Goal: Communication & Community: Participate in discussion

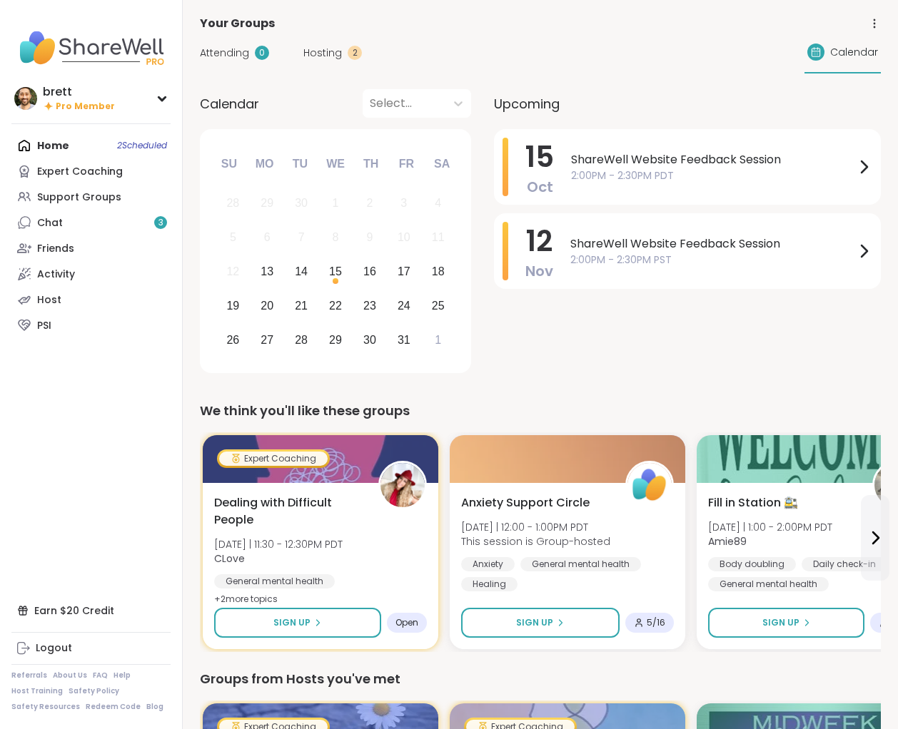
scroll to position [3, 0]
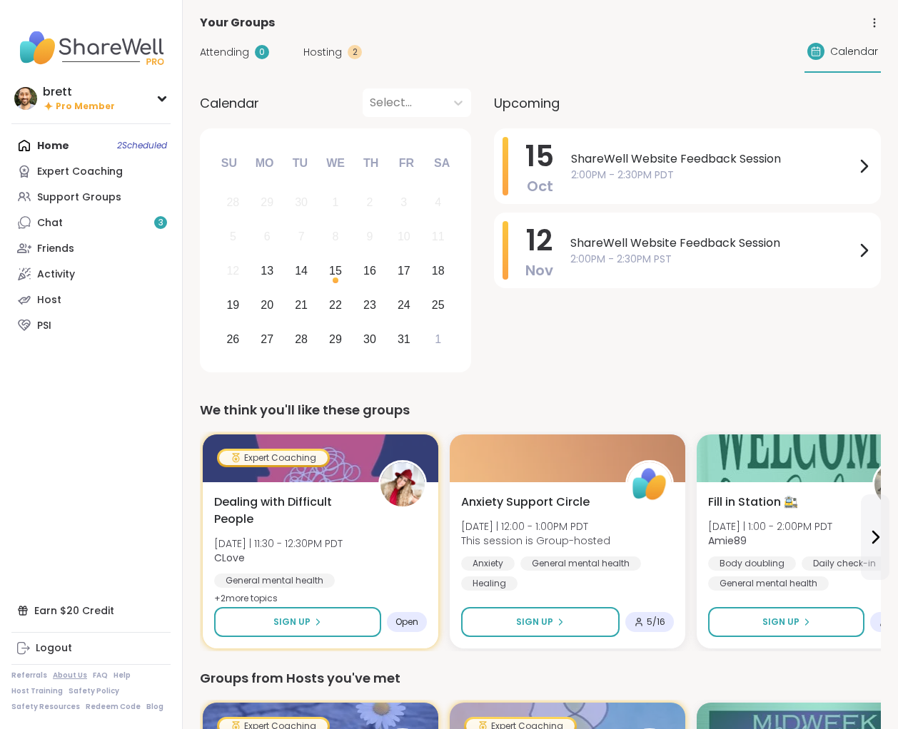
click at [66, 676] on link "About Us" at bounding box center [70, 676] width 34 height 10
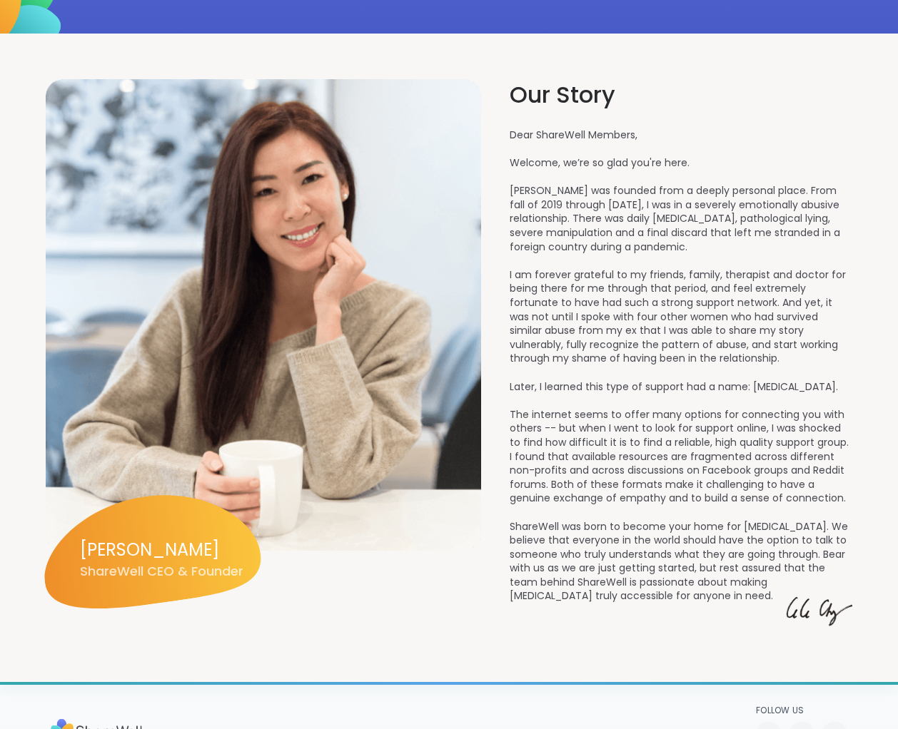
scroll to position [1614, 0]
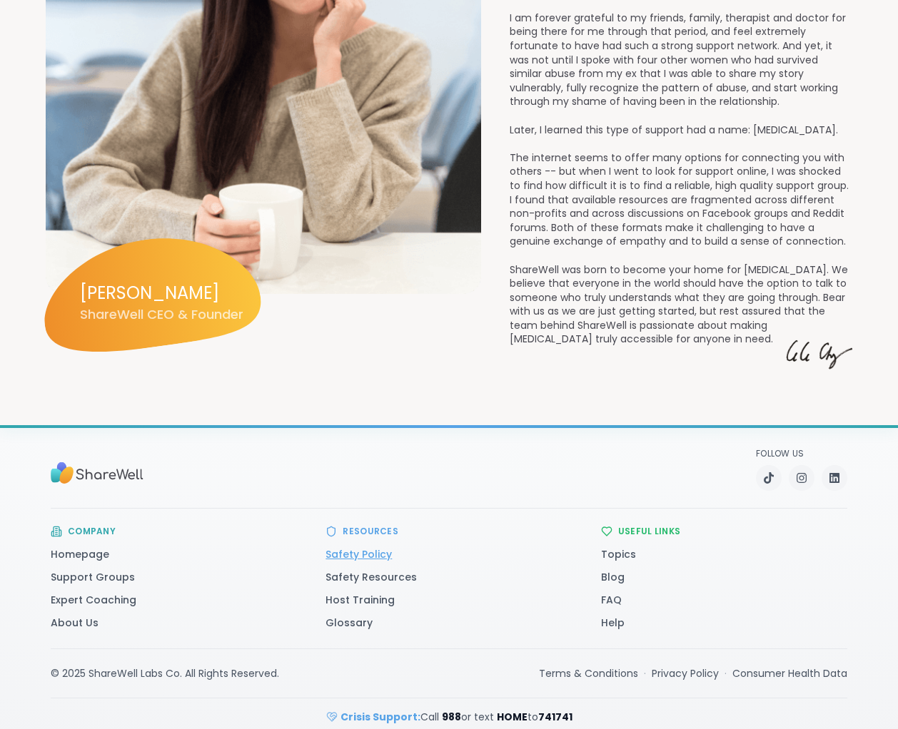
click at [375, 547] on link "Safety Policy" at bounding box center [358, 554] width 66 height 14
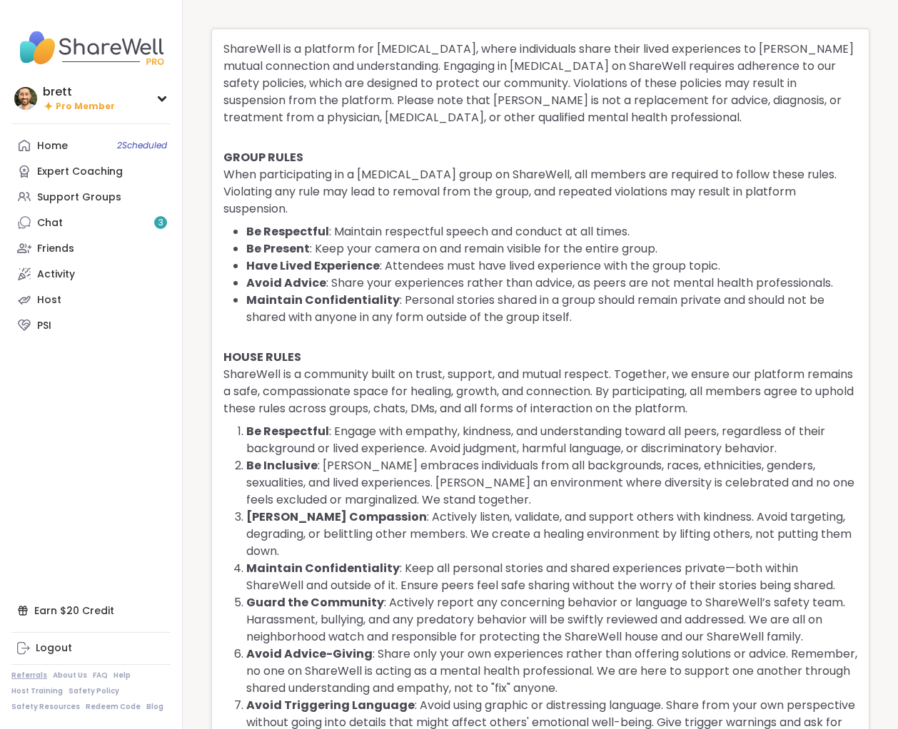
click at [31, 674] on link "Referrals" at bounding box center [29, 676] width 36 height 10
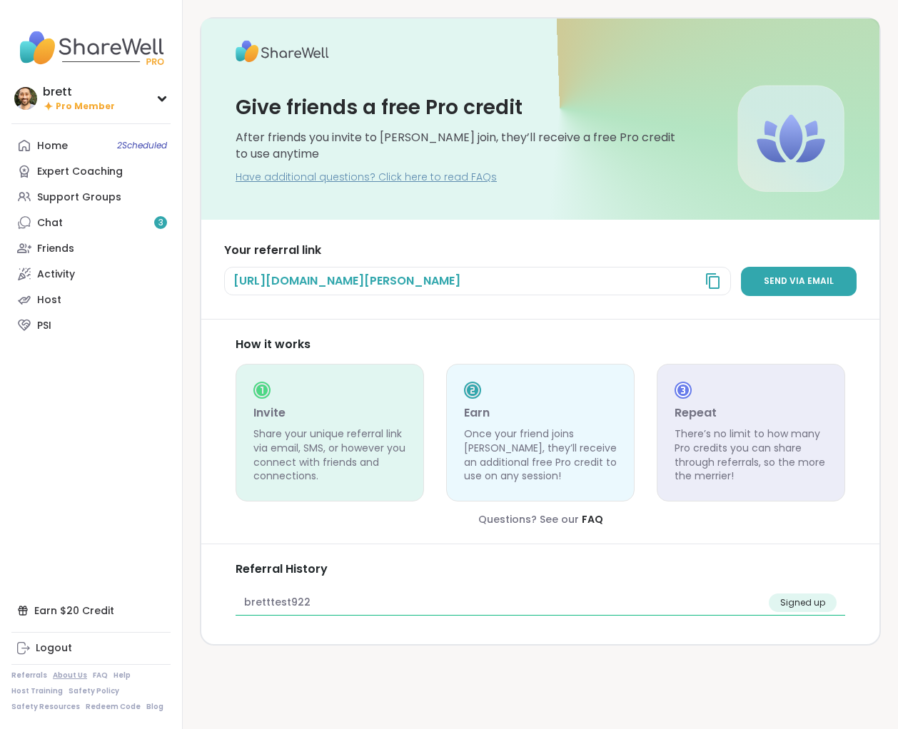
click at [64, 676] on link "About Us" at bounding box center [70, 676] width 34 height 10
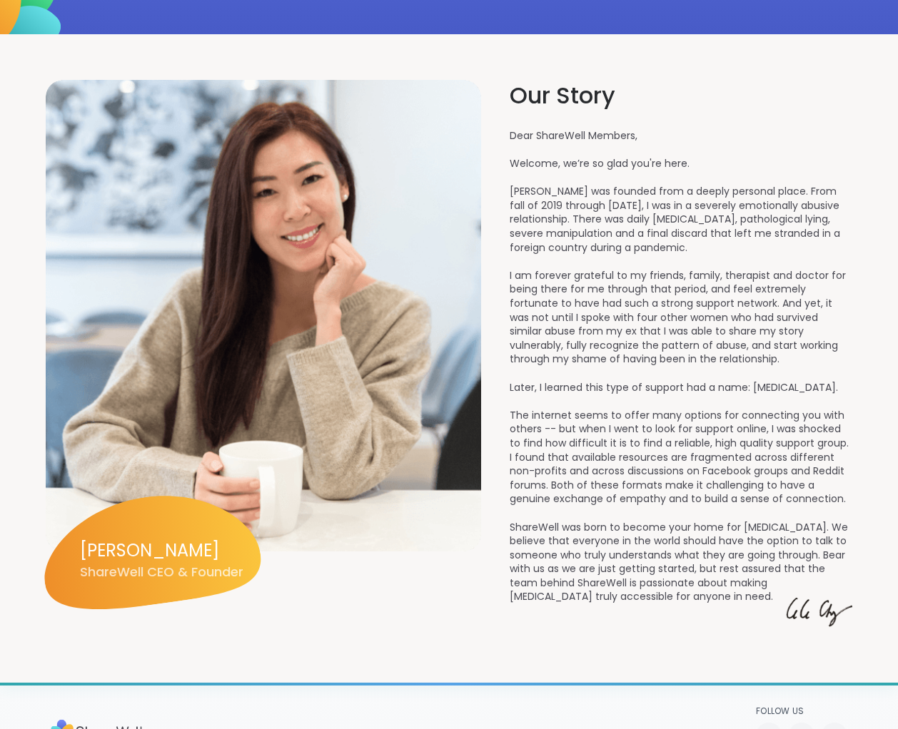
scroll to position [1614, 0]
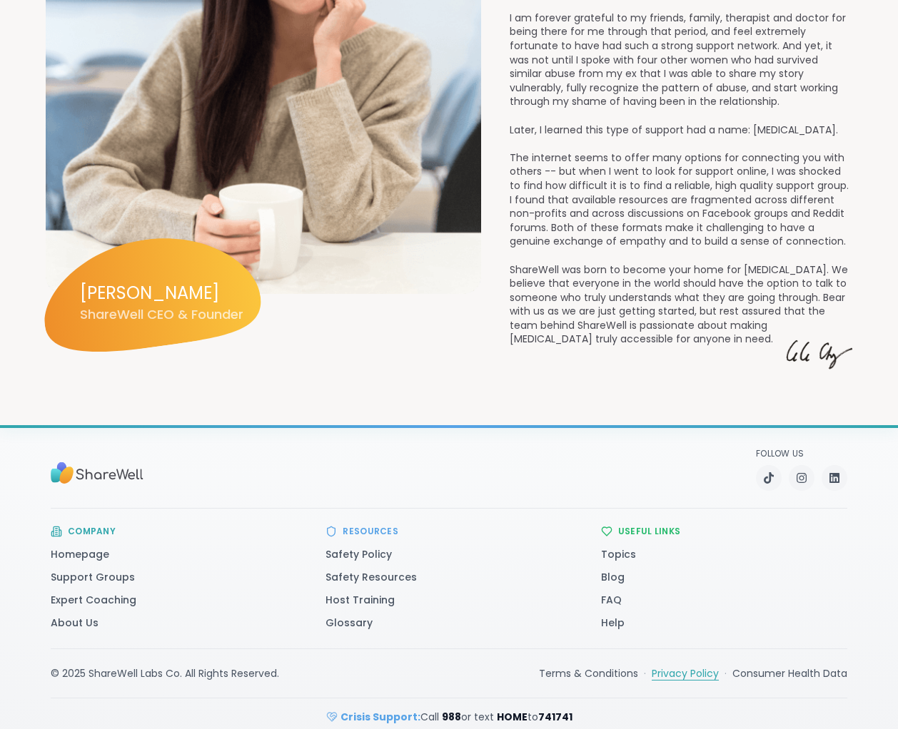
click at [698, 666] on link "Privacy Policy" at bounding box center [684, 673] width 67 height 14
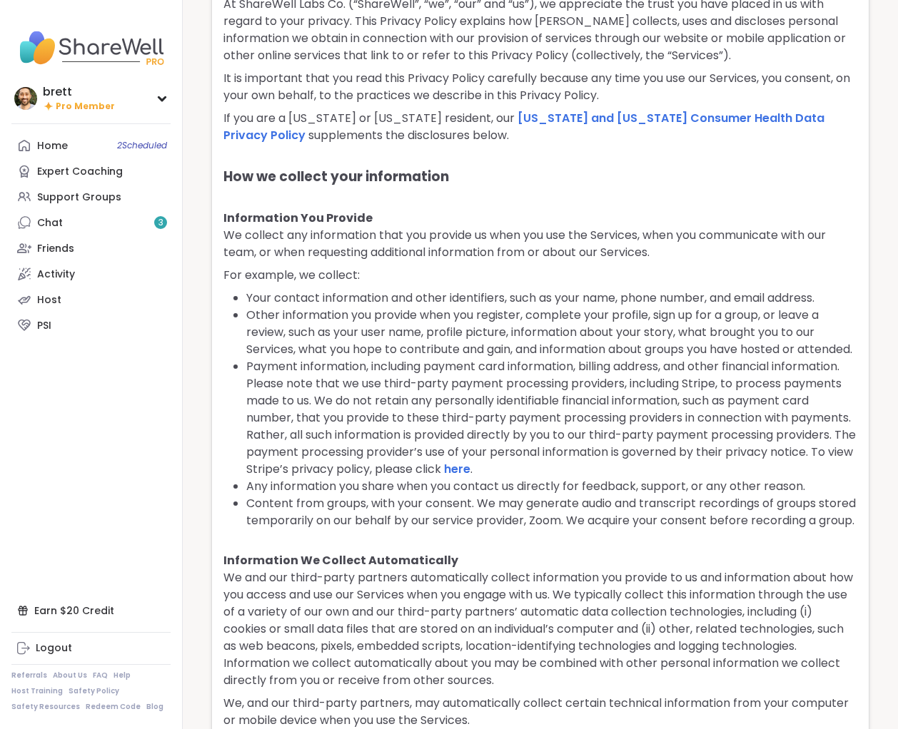
scroll to position [131, 0]
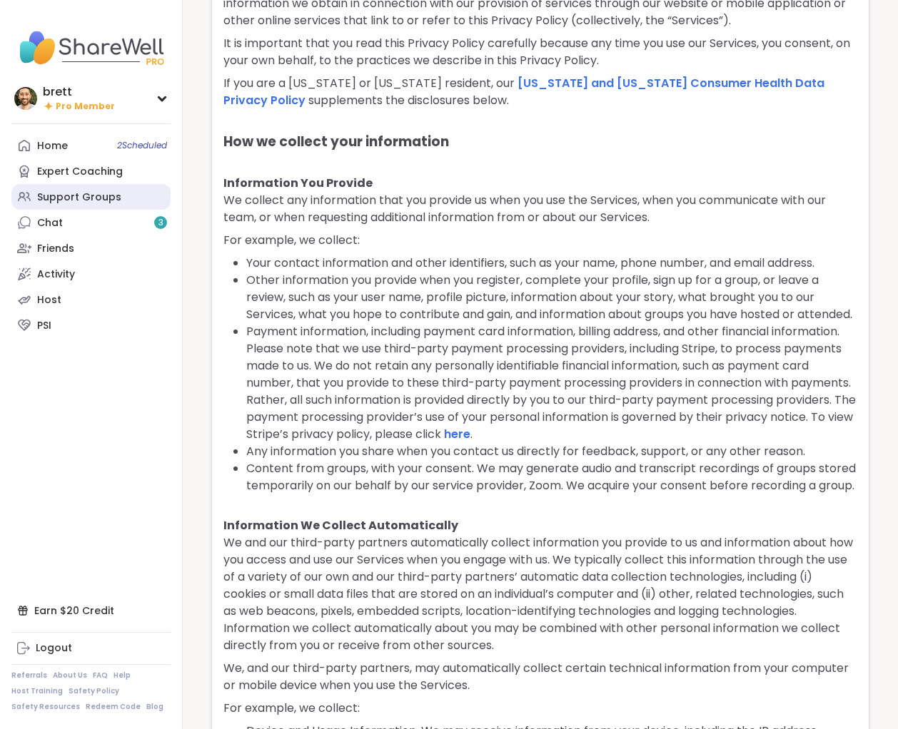
click at [65, 204] on link "Support Groups" at bounding box center [90, 197] width 159 height 26
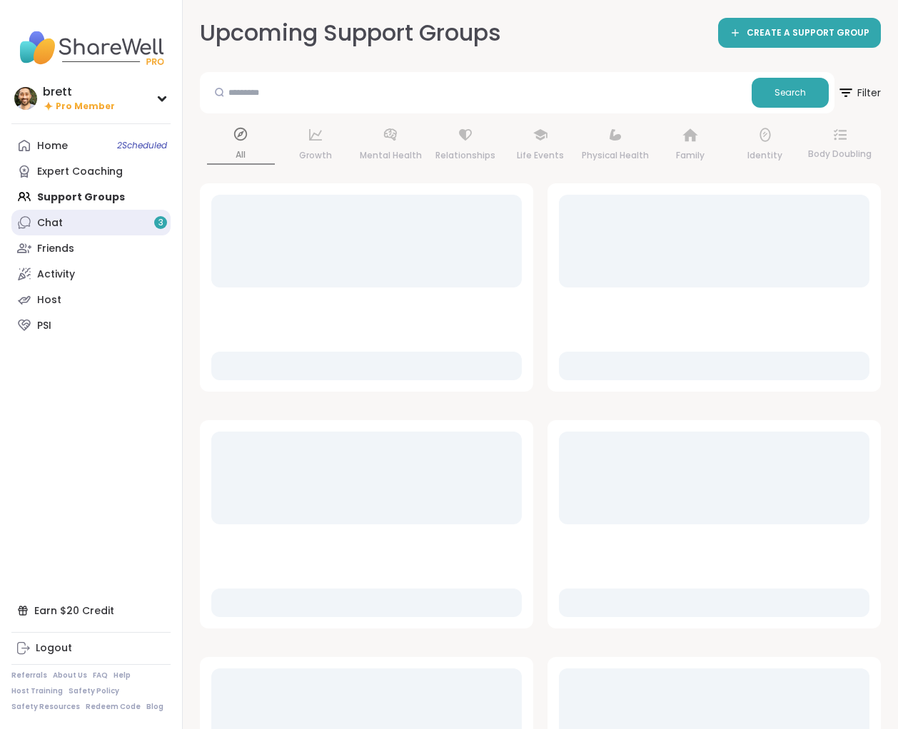
click at [77, 222] on link "Chat 3" at bounding box center [90, 223] width 159 height 26
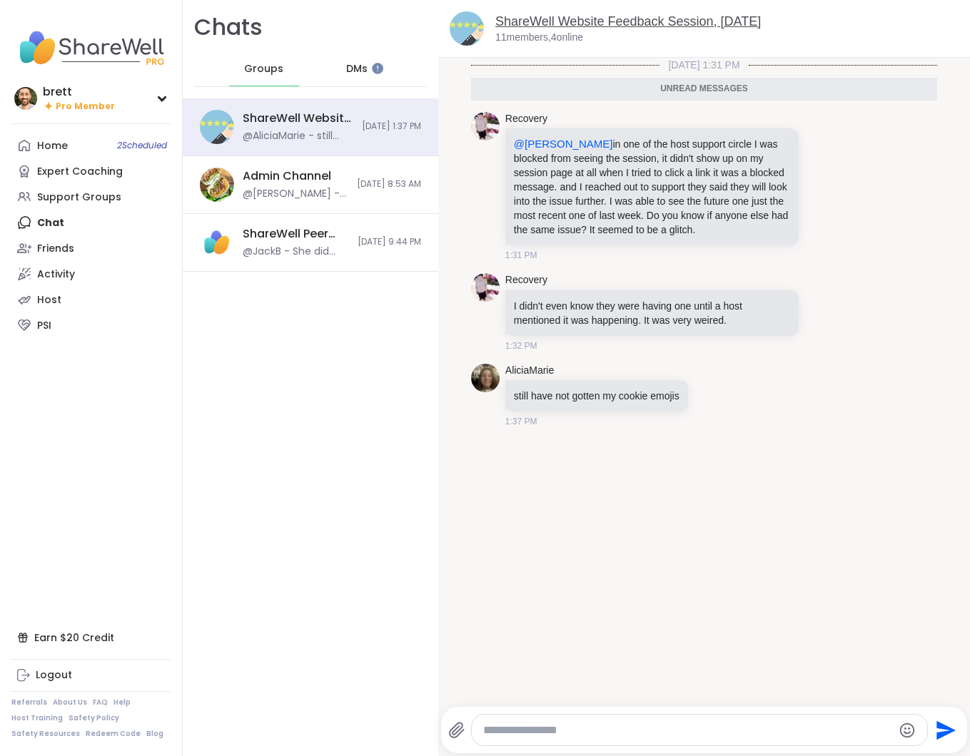
click at [557, 22] on link "ShareWell Website Feedback Session, Oct 15" at bounding box center [627, 21] width 265 height 14
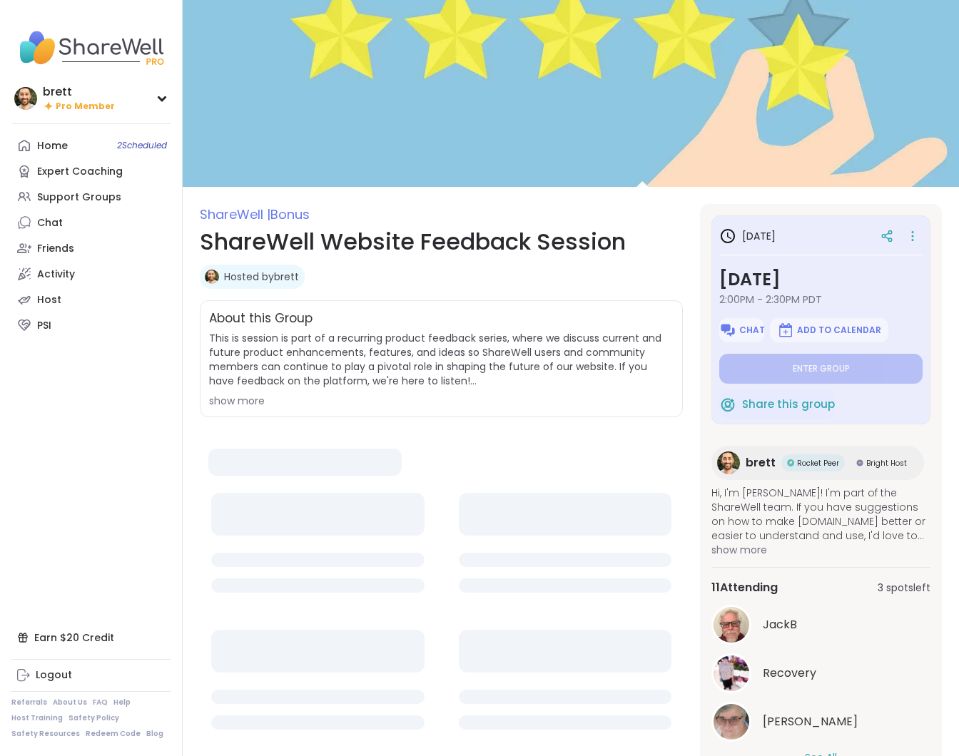
type textarea "*"
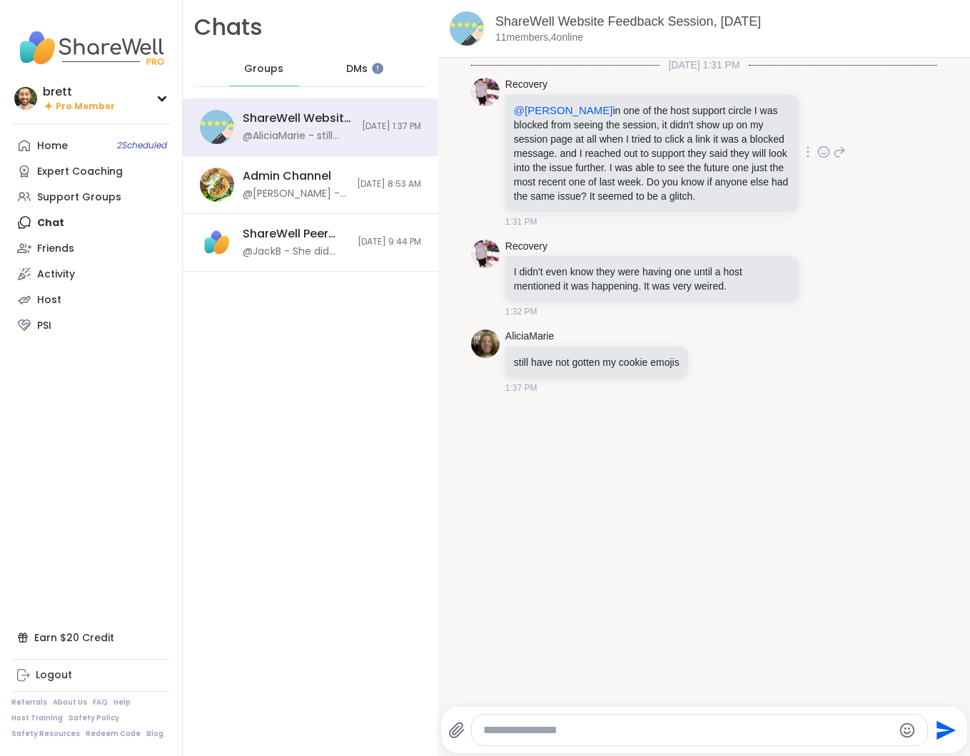
click at [833, 161] on icon at bounding box center [839, 151] width 13 height 17
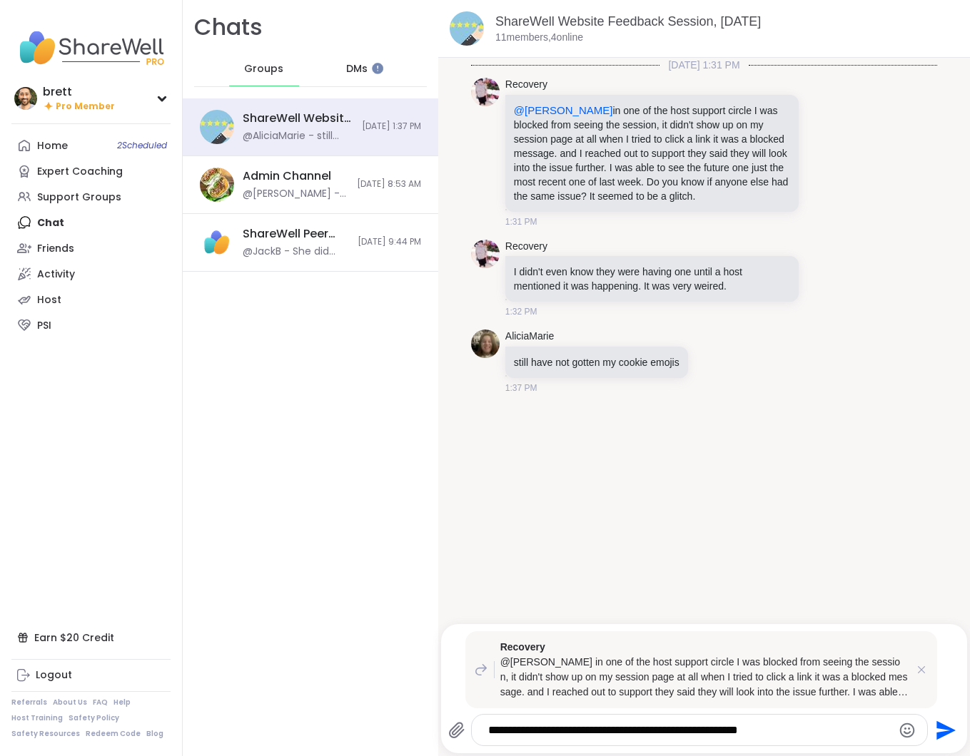
drag, startPoint x: 730, startPoint y: 721, endPoint x: 584, endPoint y: 729, distance: 146.5
click at [584, 729] on textarea "**********" at bounding box center [687, 731] width 398 height 14
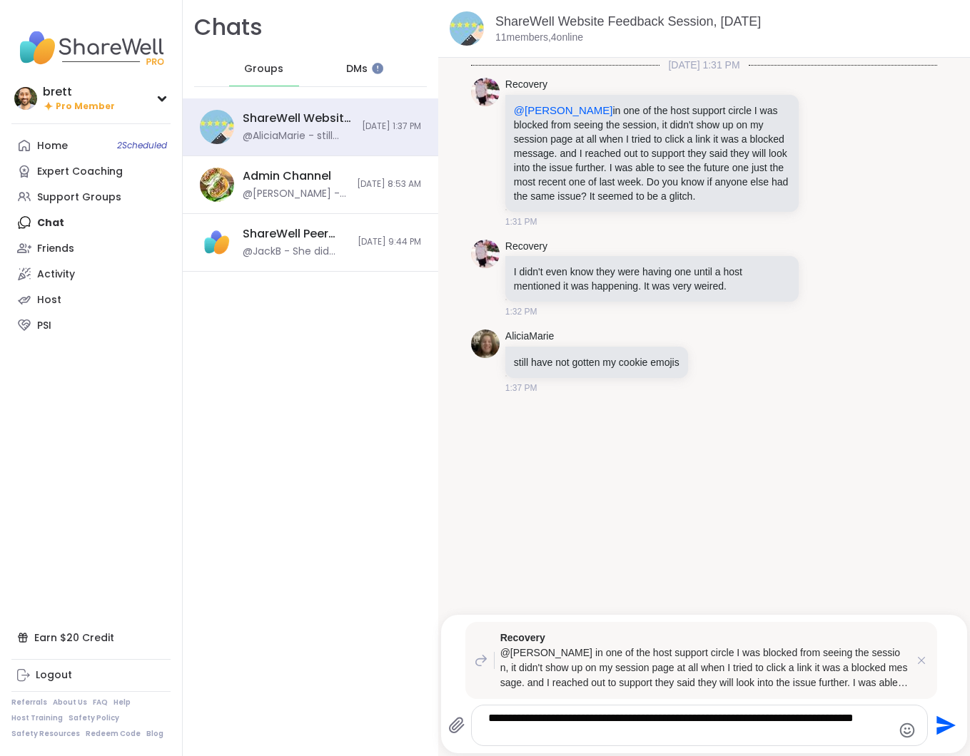
type textarea "**********"
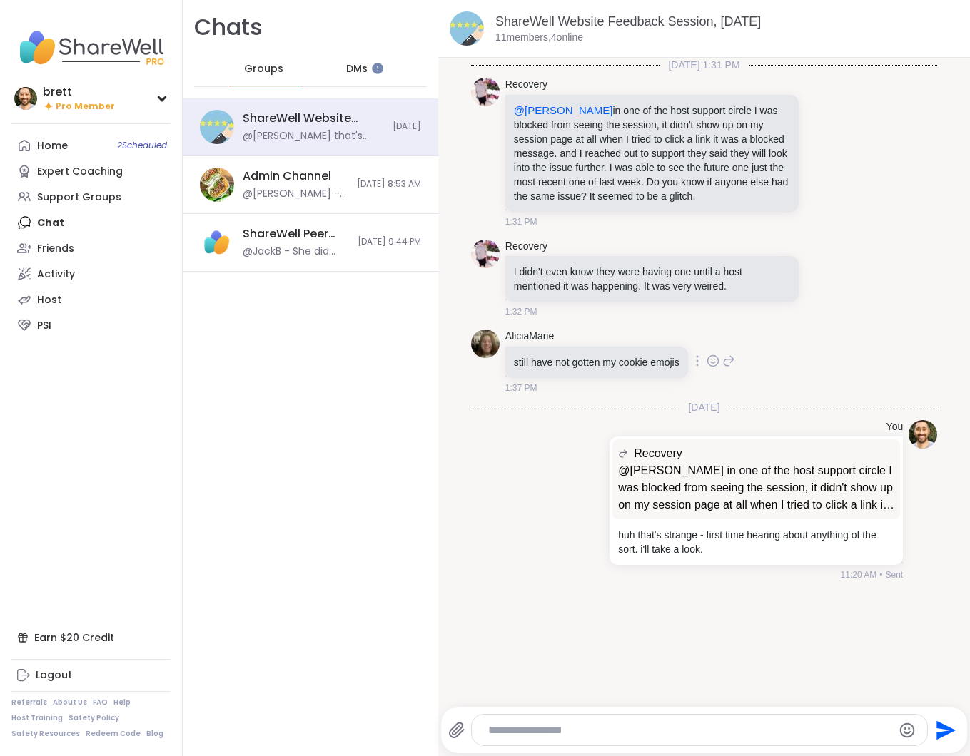
click at [735, 370] on icon at bounding box center [728, 360] width 13 height 17
click at [681, 640] on div "10/12/2025, 1:31 PM Recovery @brett in one of the host support circle I was blo…" at bounding box center [704, 352] width 532 height 588
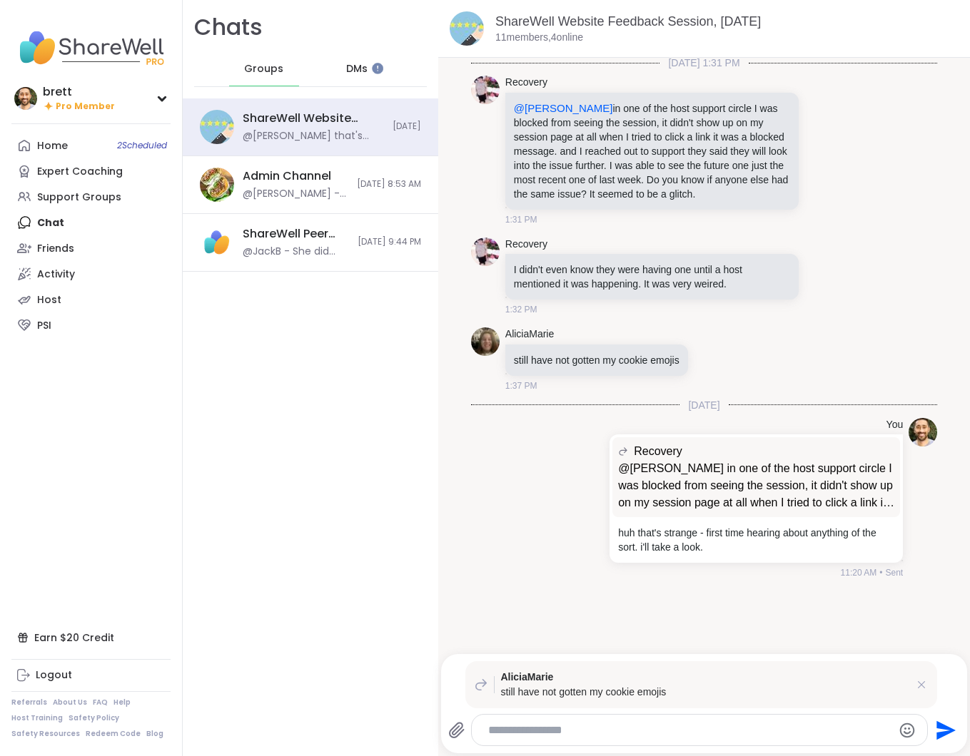
scroll to position [3, 0]
click at [602, 729] on textarea "Type your message" at bounding box center [687, 731] width 398 height 14
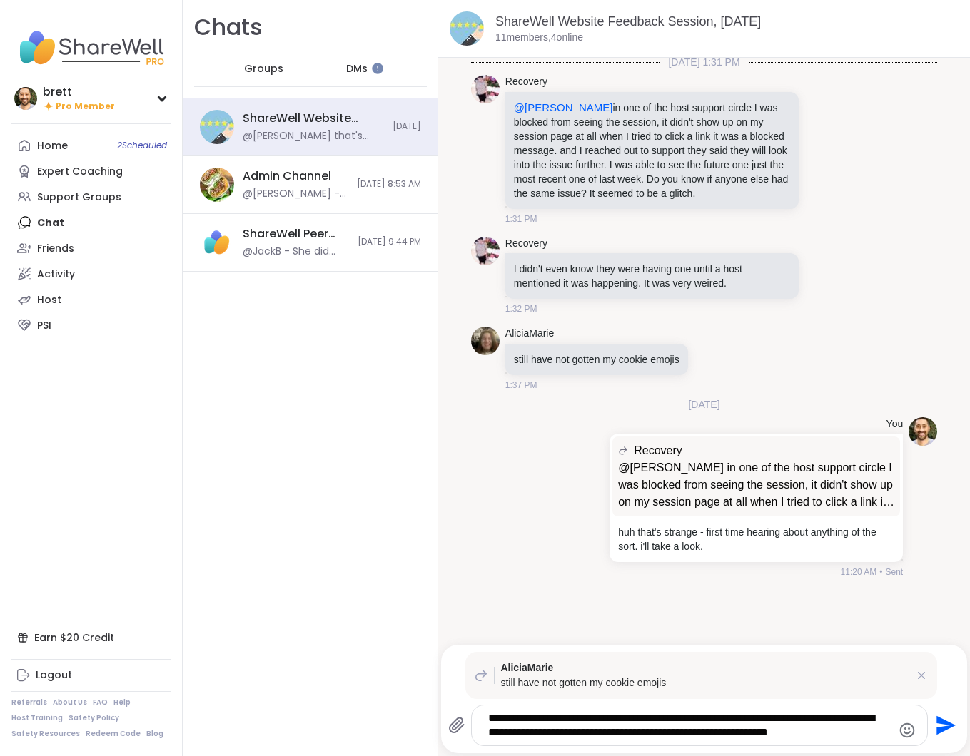
type textarea "**********"
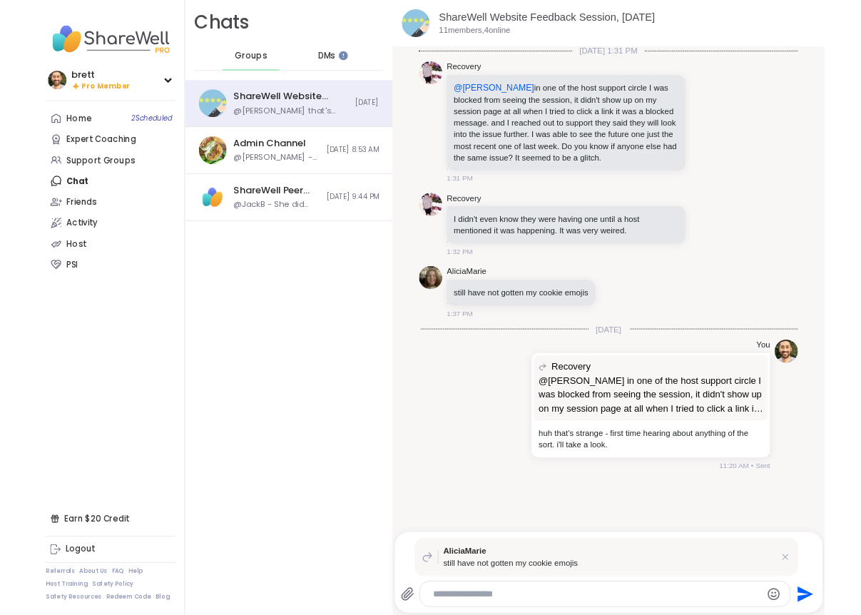
scroll to position [56, 0]
